Goal: Find specific page/section: Find specific page/section

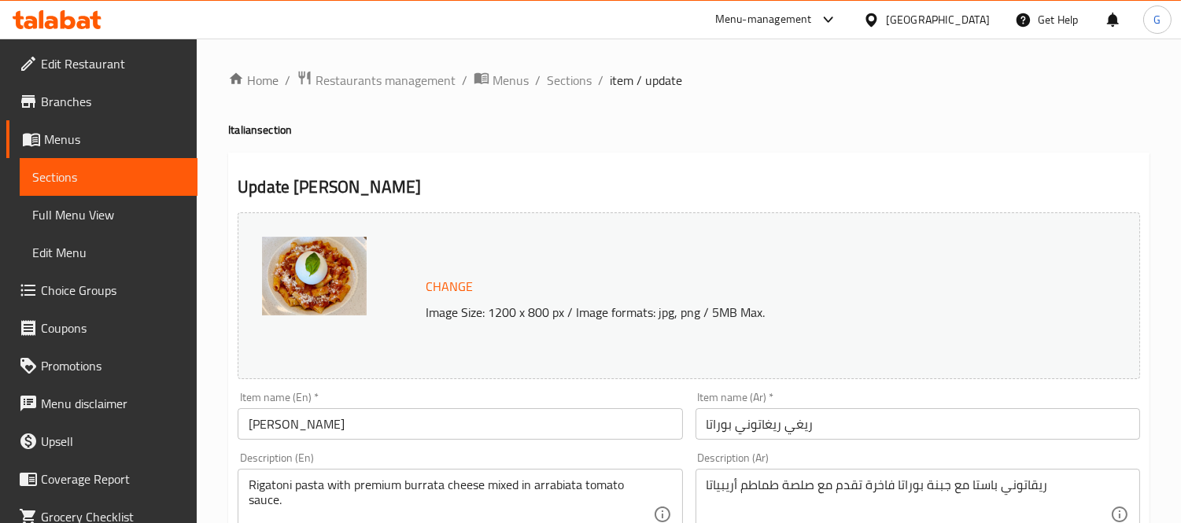
click at [839, 35] on div "Menu-management" at bounding box center [776, 20] width 148 height 38
click at [812, 24] on div "Menu-management" at bounding box center [763, 19] width 97 height 19
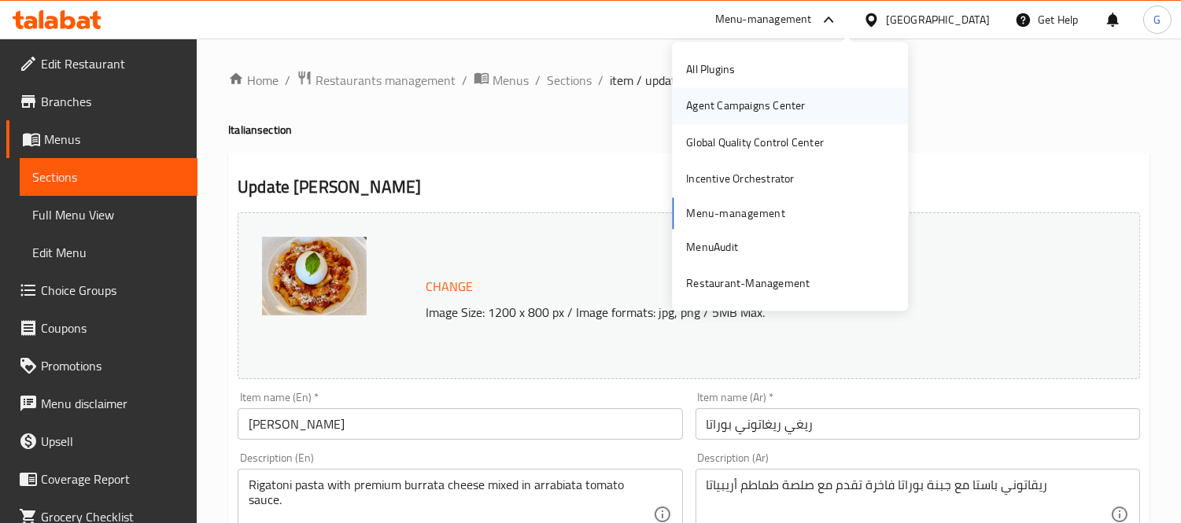
click at [765, 99] on div "Agent Campaigns Center" at bounding box center [745, 106] width 119 height 17
